Goal: Task Accomplishment & Management: Manage account settings

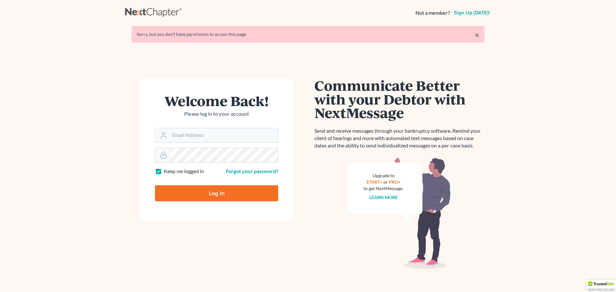
type input "nsader@saderlawfirm.com"
drag, startPoint x: 216, startPoint y: 191, endPoint x: 225, endPoint y: 192, distance: 9.1
click at [216, 191] on input "Log In" at bounding box center [216, 193] width 123 height 16
type input "Thinking..."
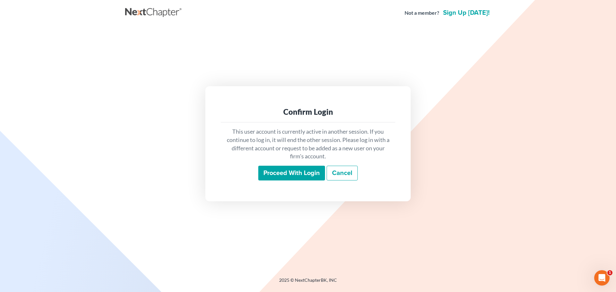
click at [287, 172] on input "Proceed with login" at bounding box center [291, 173] width 67 height 15
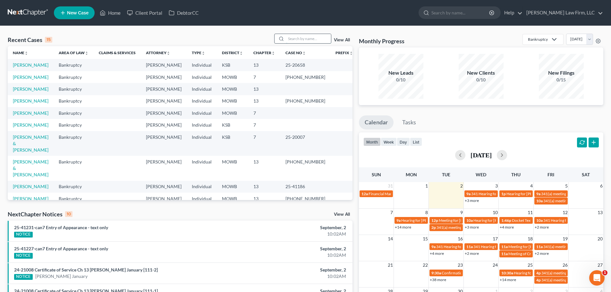
click at [290, 38] on input "search" at bounding box center [308, 38] width 45 height 9
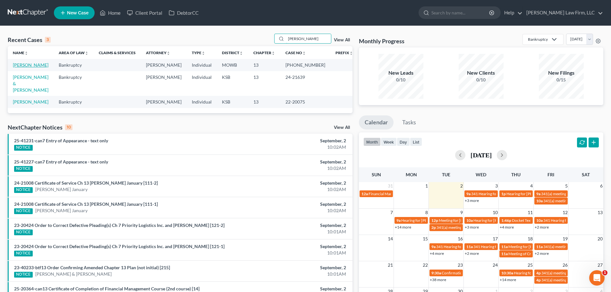
type input "[PERSON_NAME]"
click at [29, 64] on link "[PERSON_NAME]" at bounding box center [31, 64] width 36 height 5
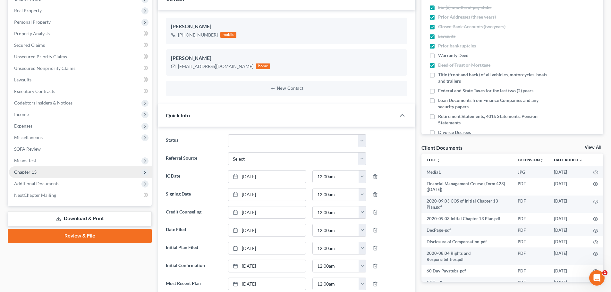
scroll to position [96, 0]
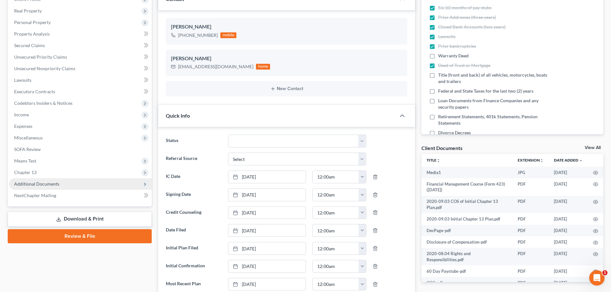
click at [64, 182] on span "Additional Documents" at bounding box center [80, 184] width 143 height 12
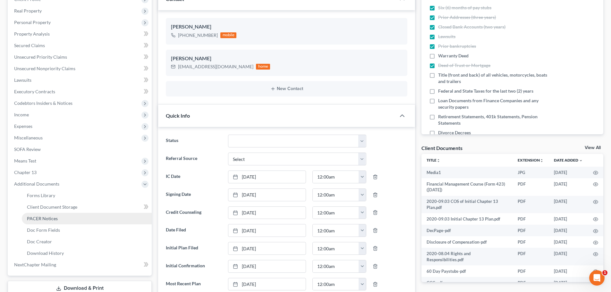
click at [52, 217] on span "PACER Notices" at bounding box center [42, 218] width 31 height 5
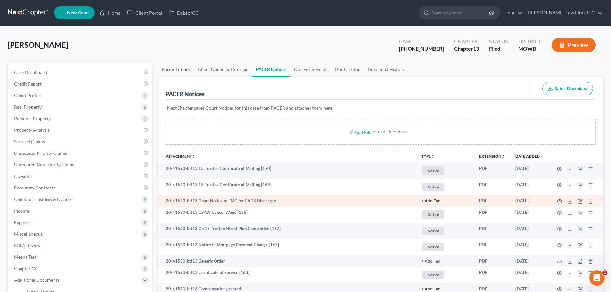
click at [559, 200] on icon "button" at bounding box center [559, 201] width 5 height 5
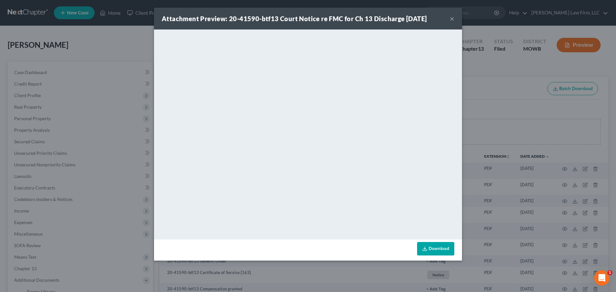
click at [451, 18] on button "×" at bounding box center [452, 19] width 4 height 8
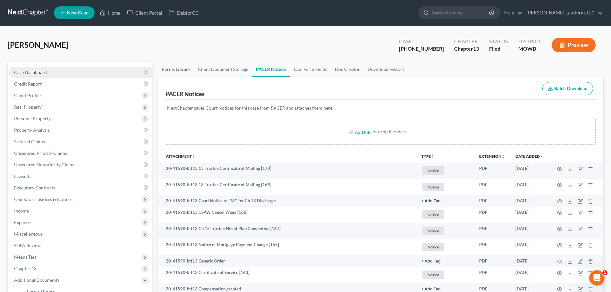
click at [60, 72] on link "Case Dashboard" at bounding box center [80, 73] width 143 height 12
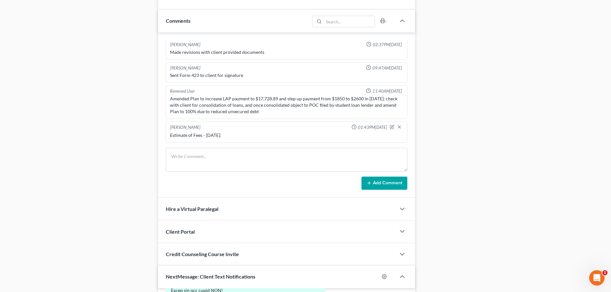
scroll to position [577, 0]
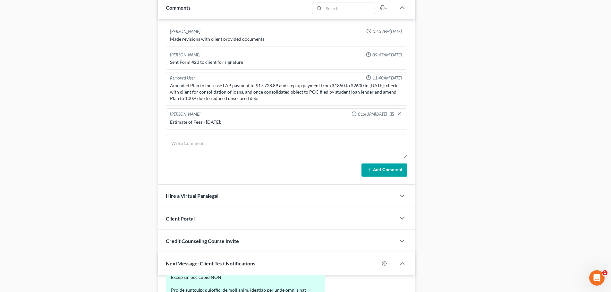
click at [228, 121] on div "Estimate of Fees - [DATE]:" at bounding box center [286, 122] width 233 height 6
click at [230, 122] on div "Estimate of Fees - [DATE]:" at bounding box center [286, 122] width 233 height 6
click at [232, 123] on div "Estimate of Fees - [DATE]:" at bounding box center [286, 122] width 233 height 6
click at [229, 121] on div "Estimate of Fees - [DATE]:" at bounding box center [286, 122] width 233 height 6
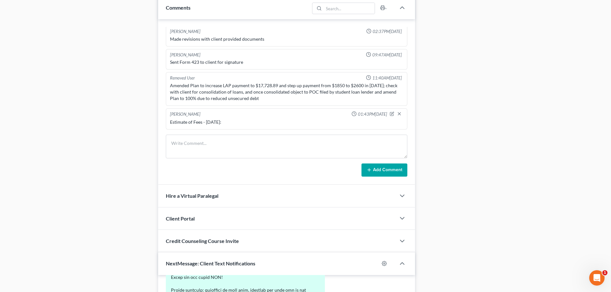
click at [227, 120] on div "Estimate of Fees - [DATE]:" at bounding box center [286, 122] width 233 height 6
click at [390, 113] on icon "button" at bounding box center [392, 114] width 4 height 4
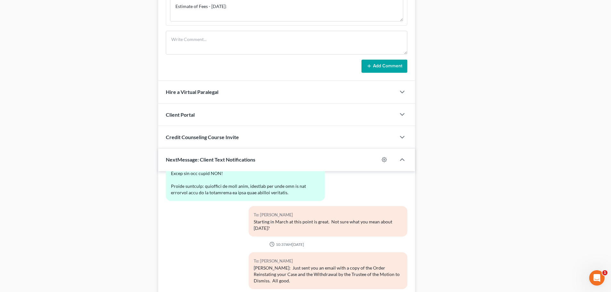
scroll to position [600, 0]
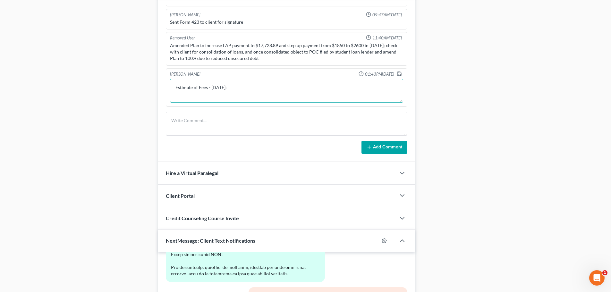
click at [234, 88] on textarea "Estimate of Fees - [DATE]:" at bounding box center [286, 91] width 233 height 24
click at [212, 87] on textarea "Estimate of Fees - [DATE]:" at bounding box center [286, 91] width 233 height 24
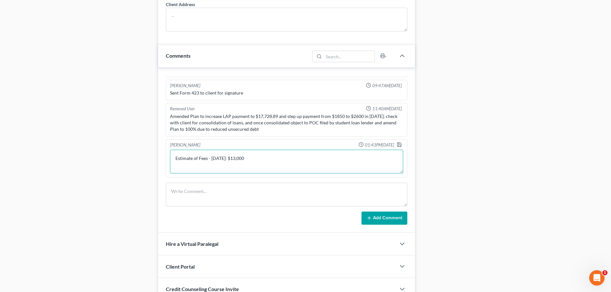
scroll to position [568, 0]
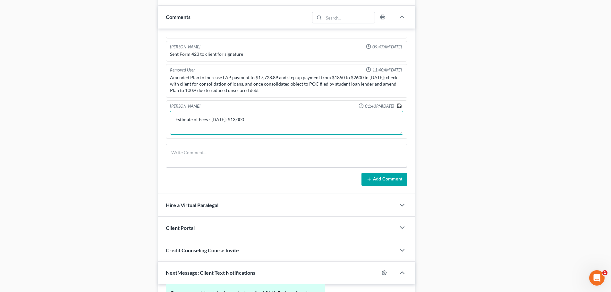
type textarea "Estimate of Fees - [DATE]: $13,000"
click at [397, 104] on icon "button" at bounding box center [399, 106] width 4 height 4
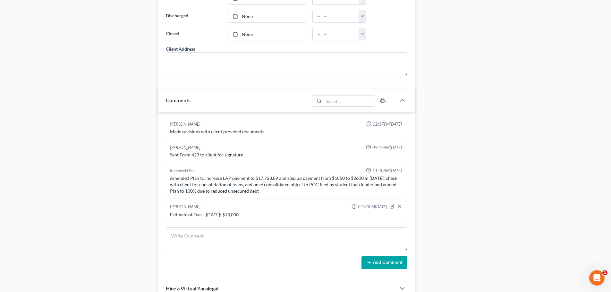
scroll to position [472, 0]
